Goal: Task Accomplishment & Management: Use online tool/utility

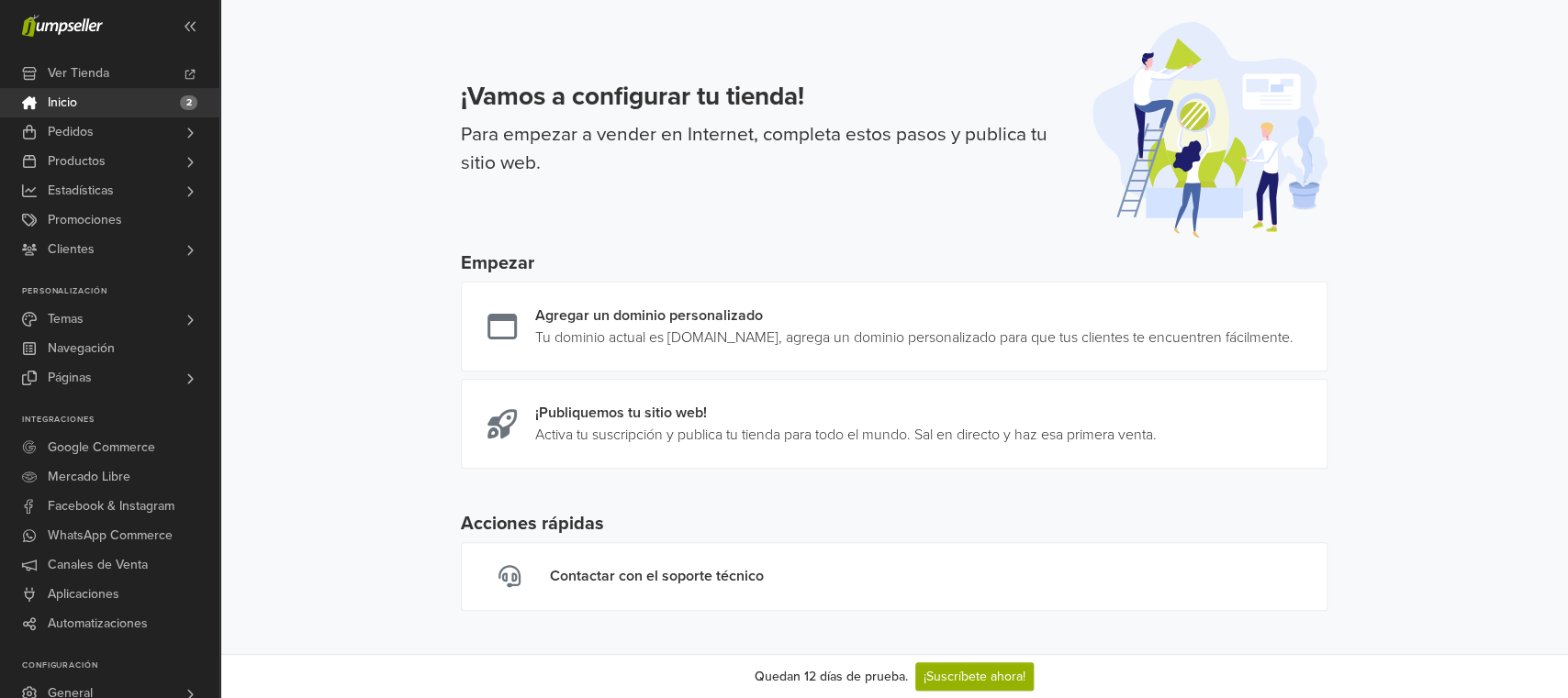
scroll to position [32, 0]
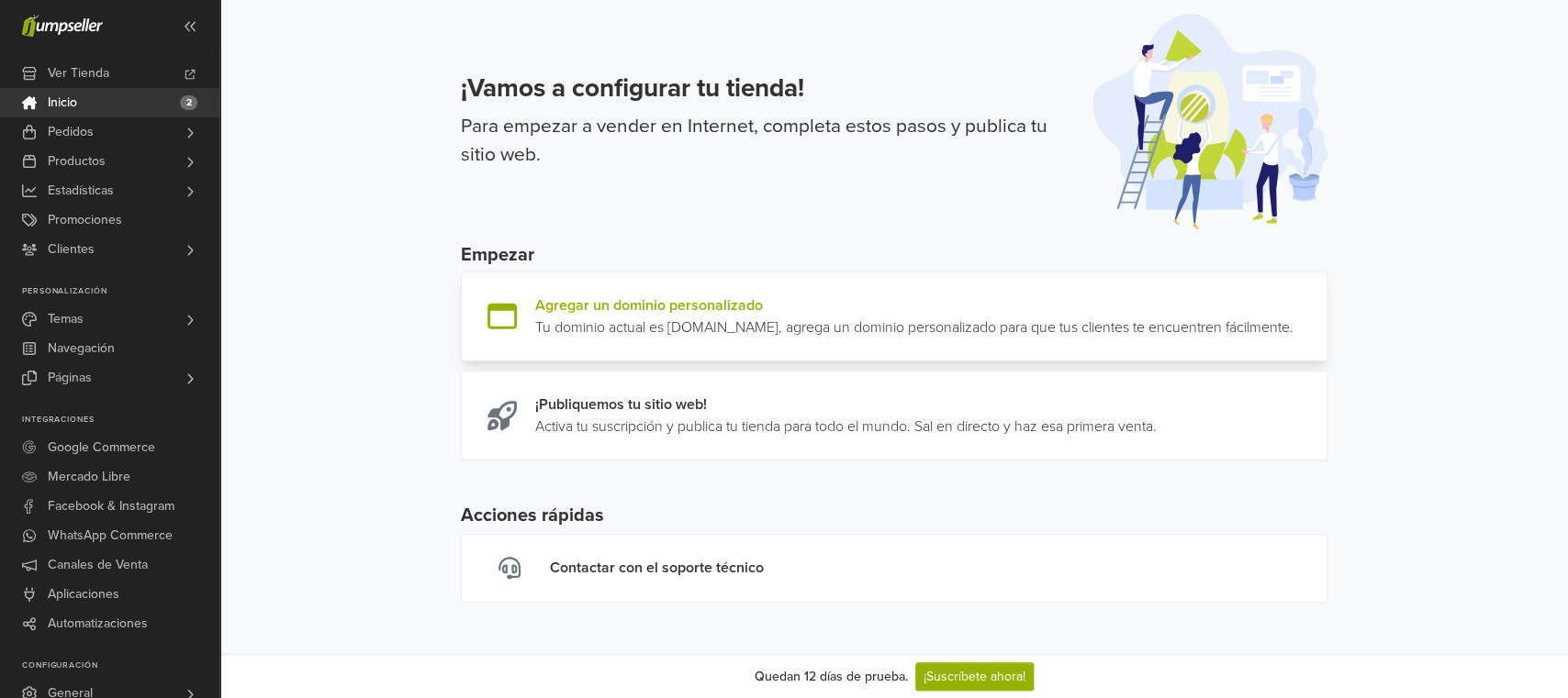
click at [1294, 294] on link at bounding box center [1294, 317] width 0 height 44
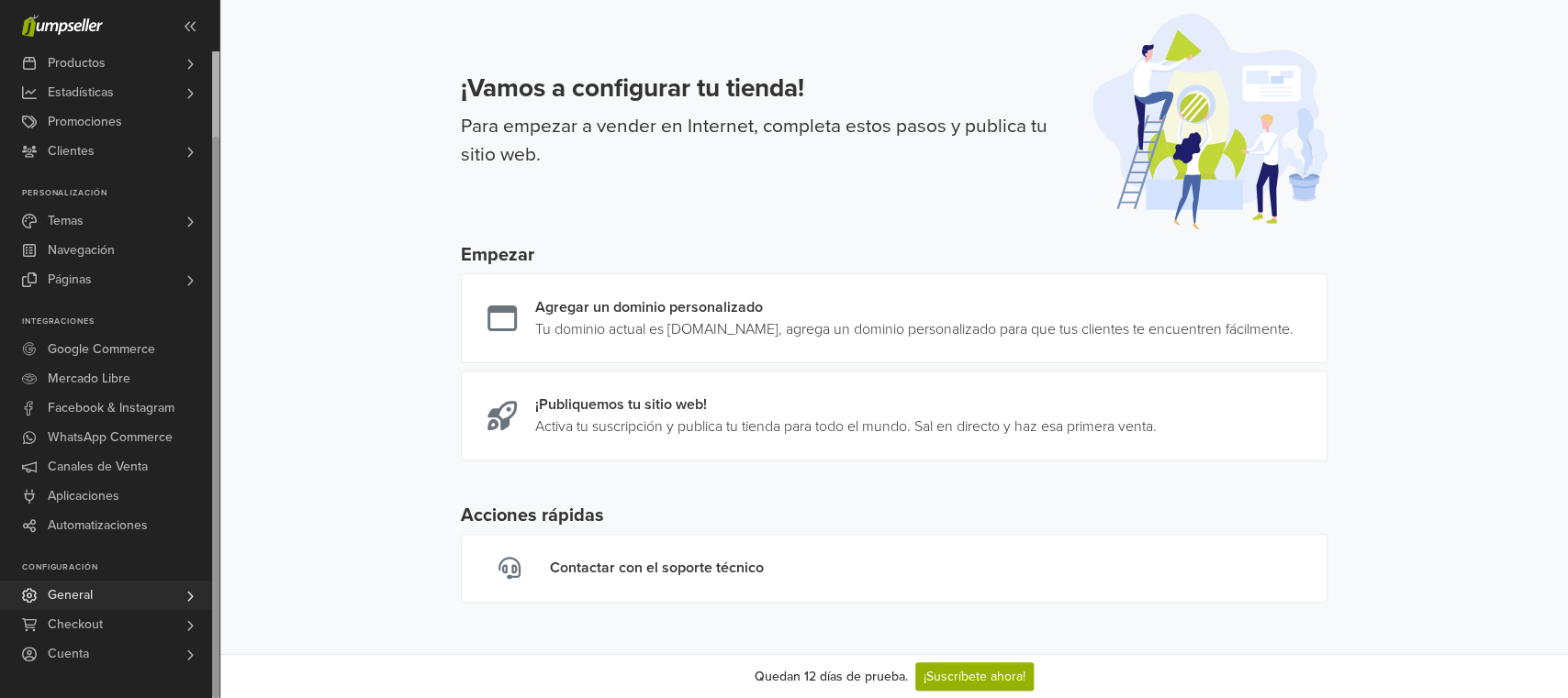
click at [177, 598] on link "General" at bounding box center [109, 595] width 219 height 29
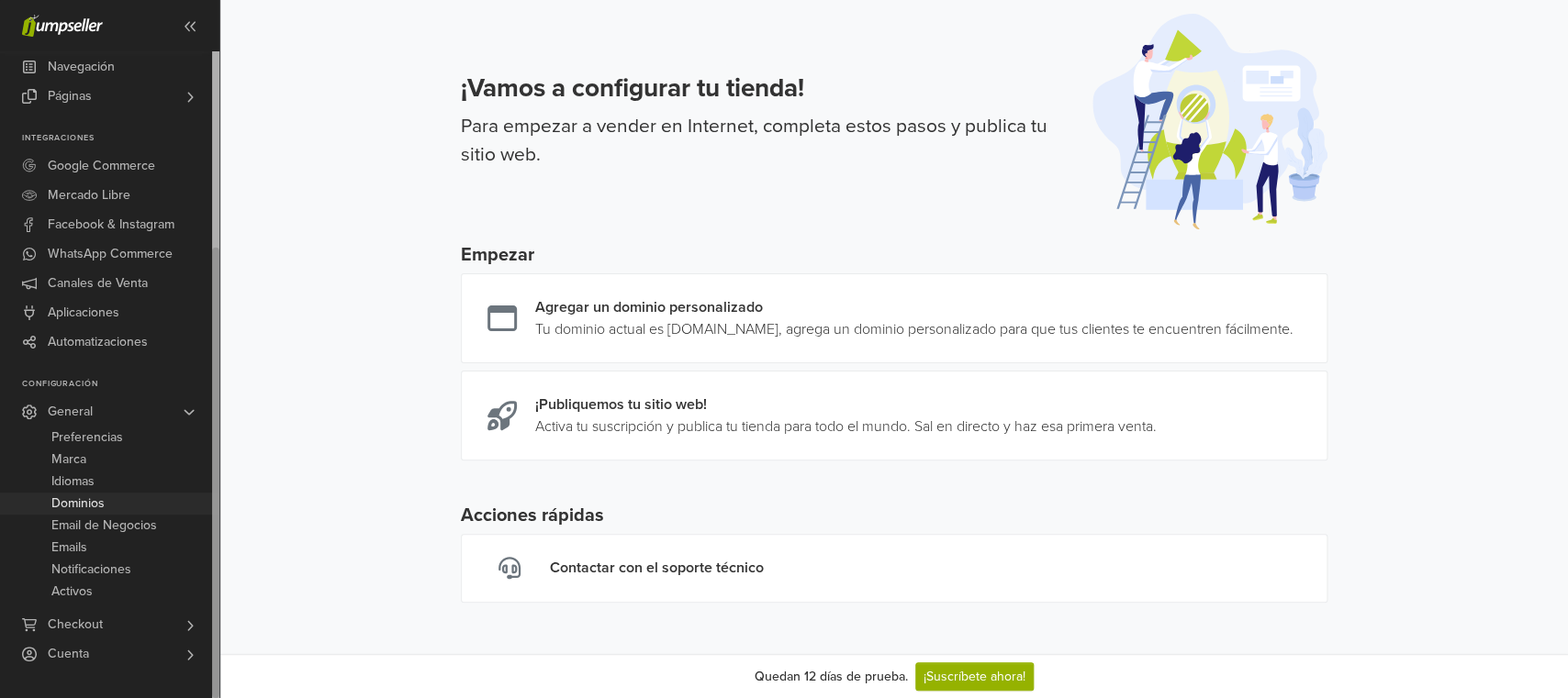
click at [106, 499] on link "Dominios" at bounding box center [109, 503] width 219 height 22
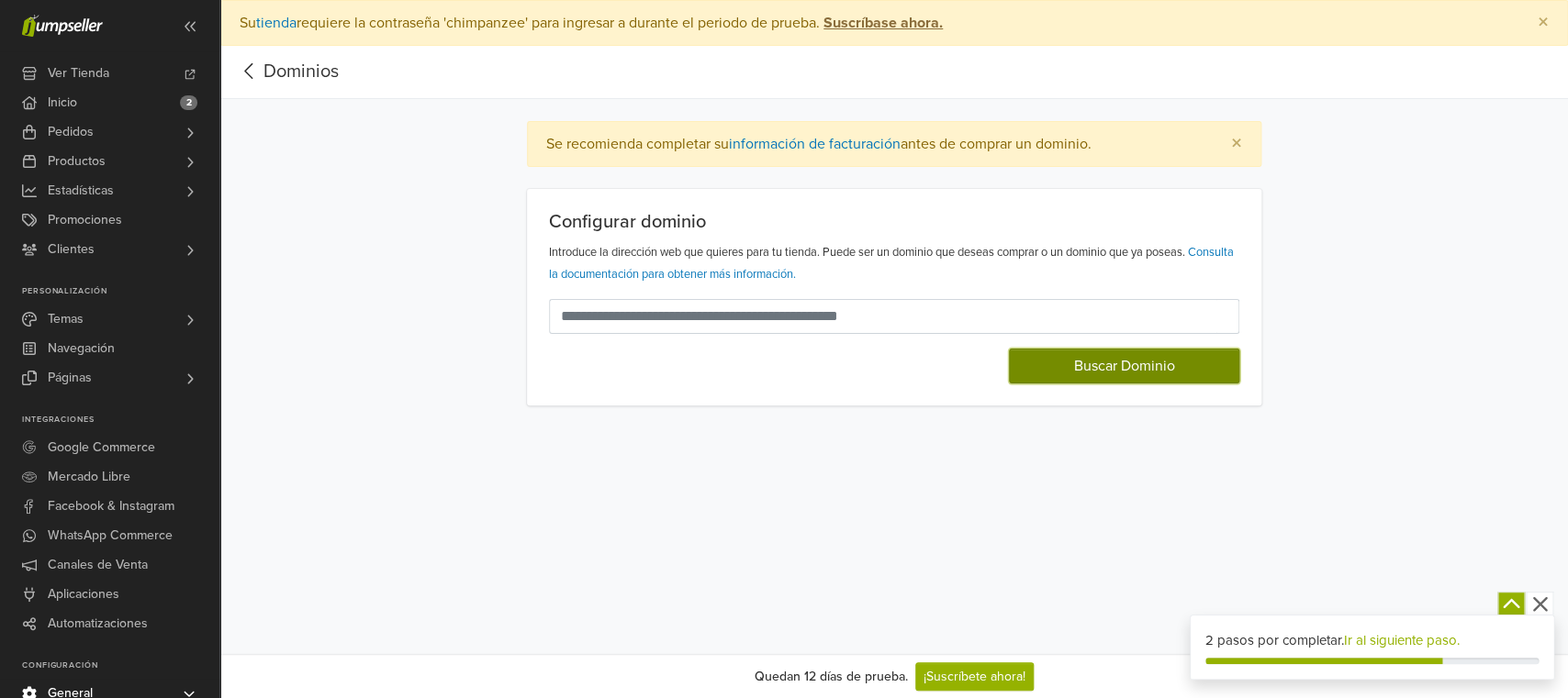
click at [1084, 370] on button "Buscar Dominio" at bounding box center [1124, 366] width 230 height 35
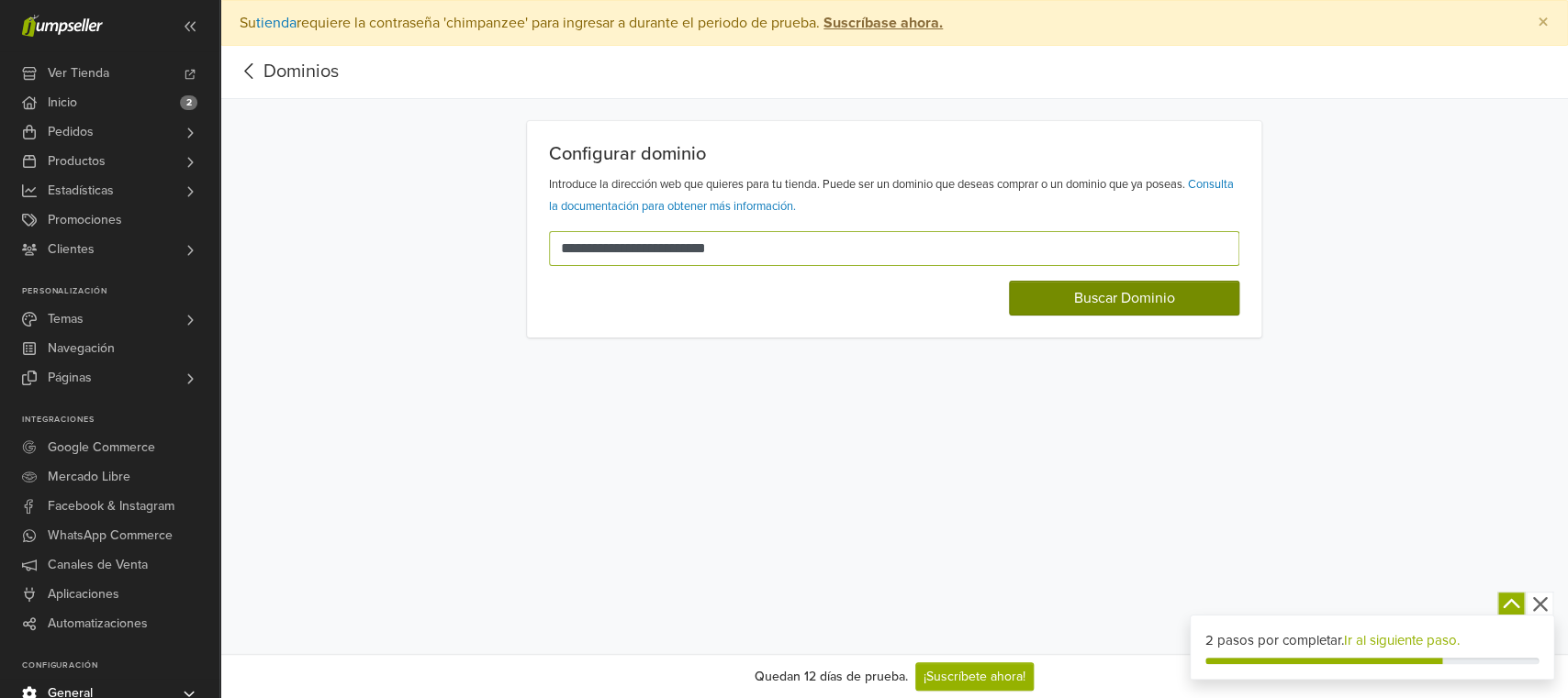
type input "**********"
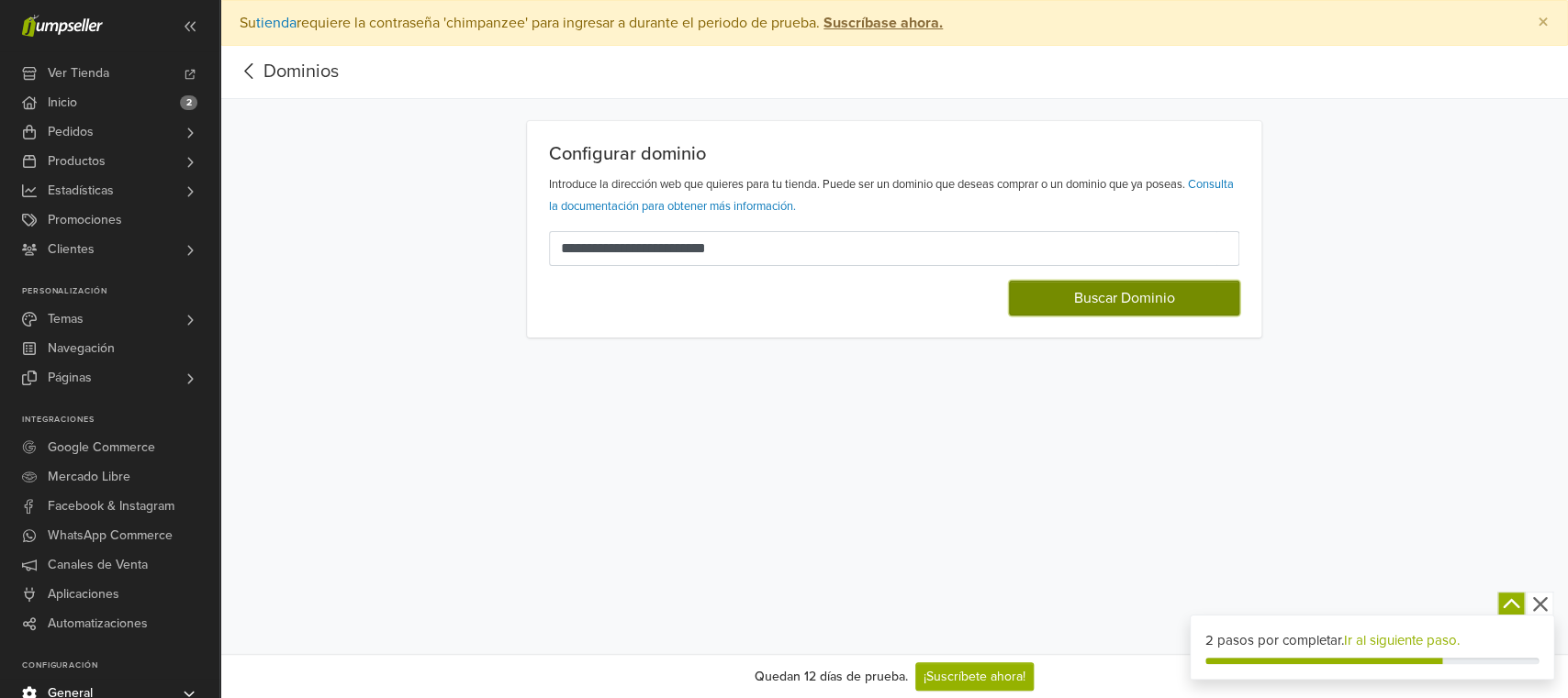
click at [1044, 296] on button "Buscar Dominio" at bounding box center [1124, 298] width 230 height 35
